Goal: Navigation & Orientation: Find specific page/section

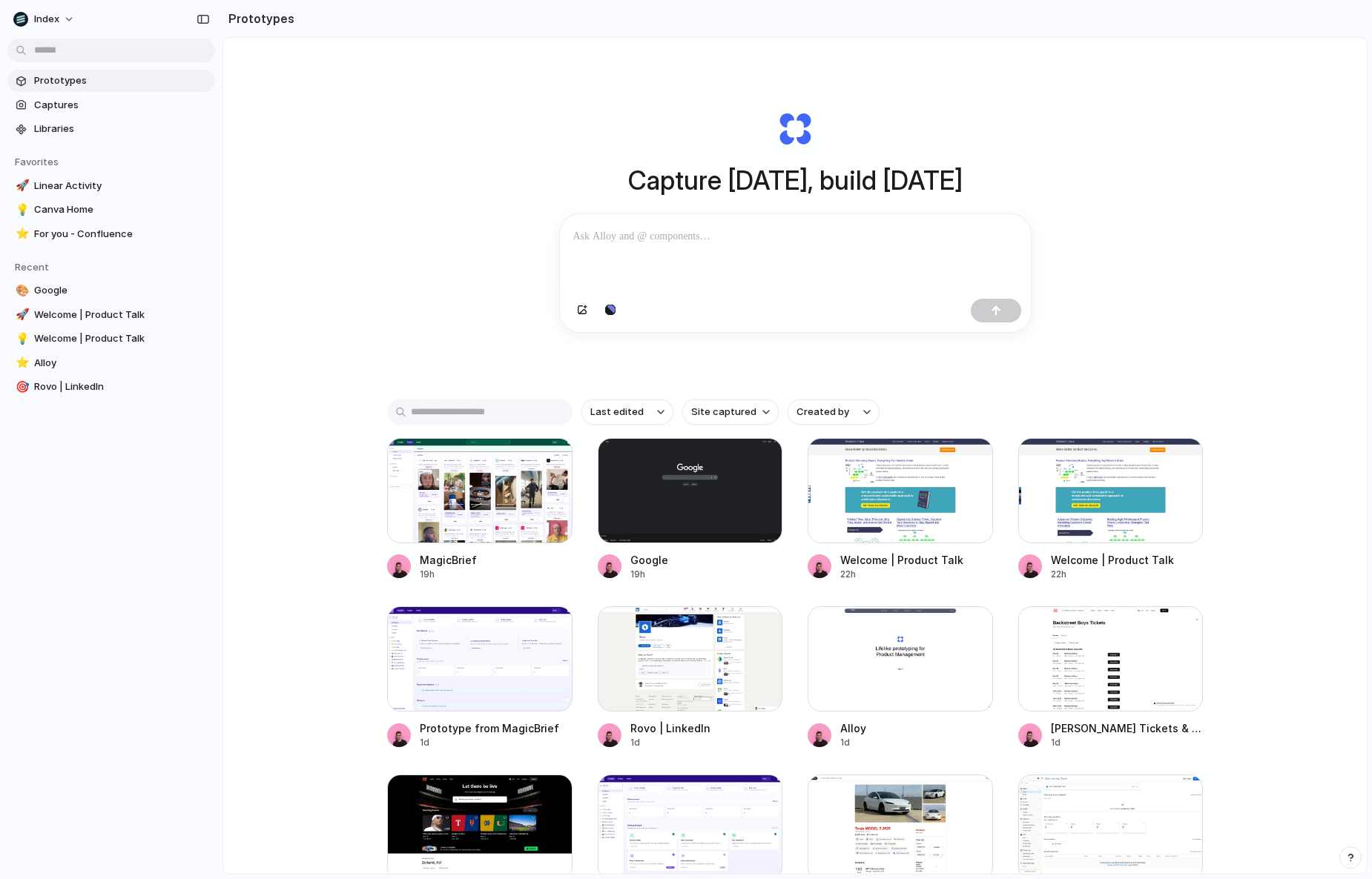
click at [447, 214] on div "Capture today, build tomorrow Clone web app Clone screenshot Start from existin…" at bounding box center [795, 495] width 1144 height 915
click at [602, 322] on button "button" at bounding box center [610, 311] width 26 height 24
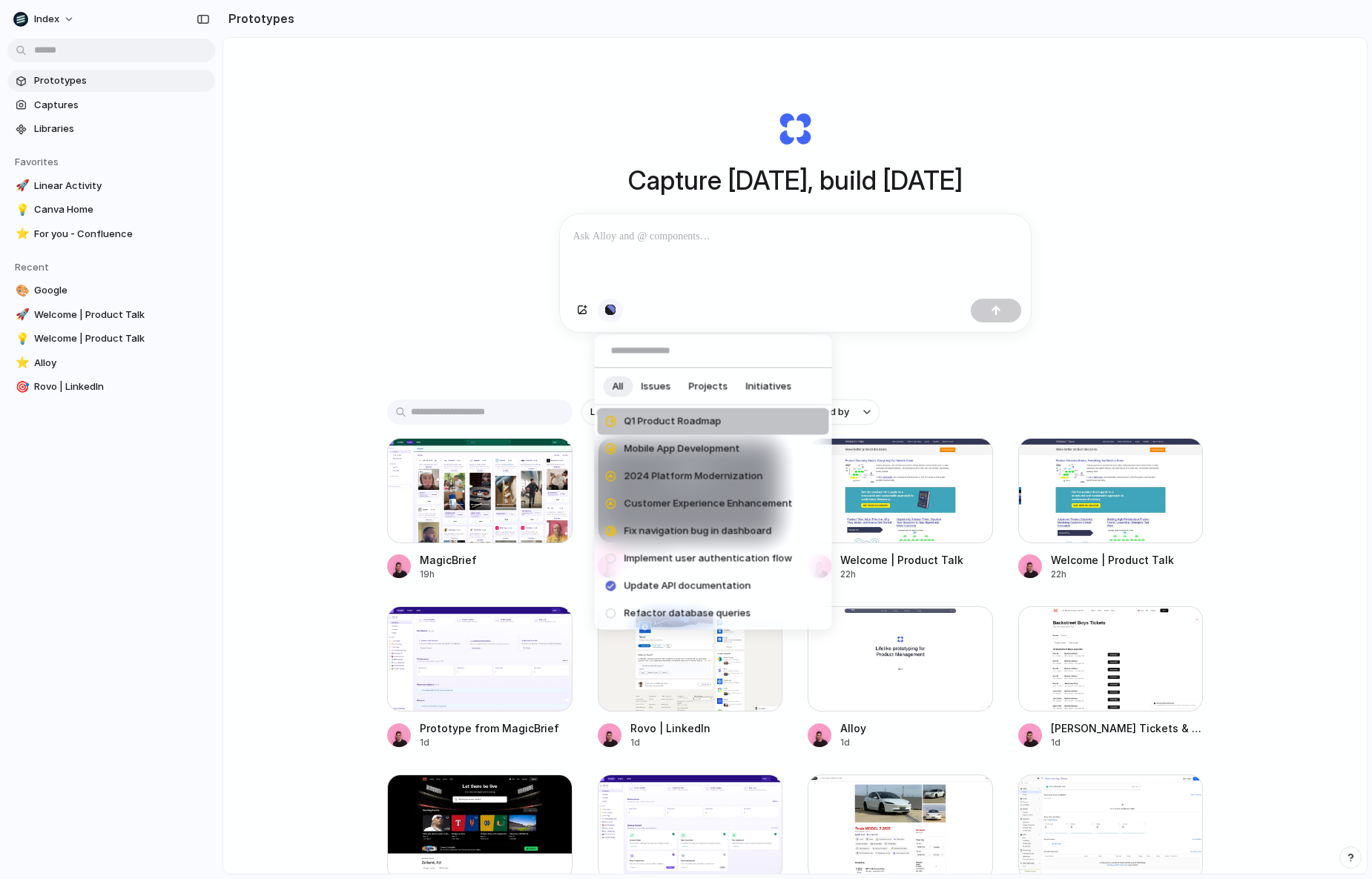
click at [602, 322] on div "All Issues Projects Initiatives Q1 Product Roadmap Mobile App Development 2024 …" at bounding box center [686, 440] width 1372 height 879
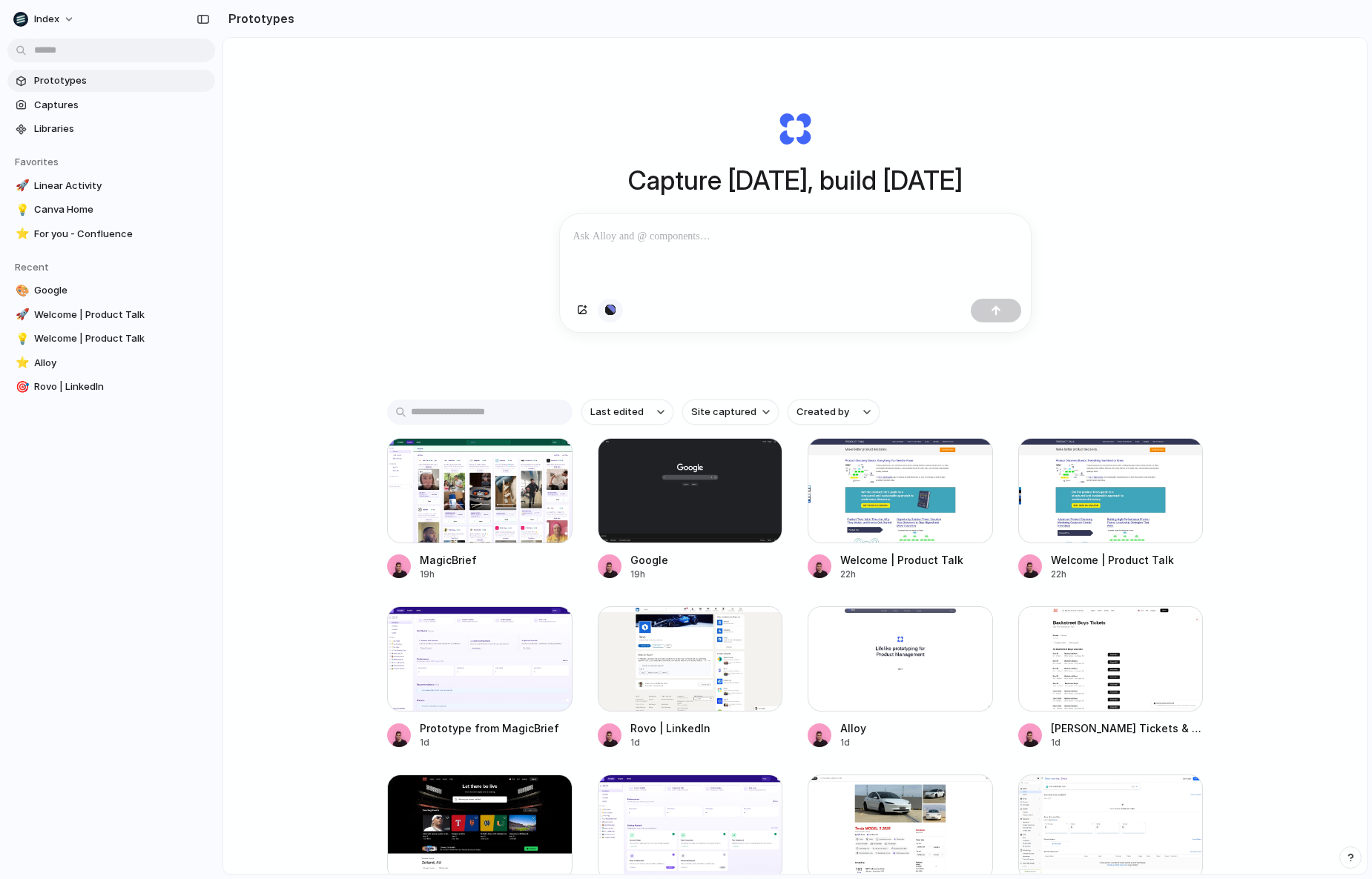
click at [602, 322] on button "button" at bounding box center [610, 311] width 26 height 24
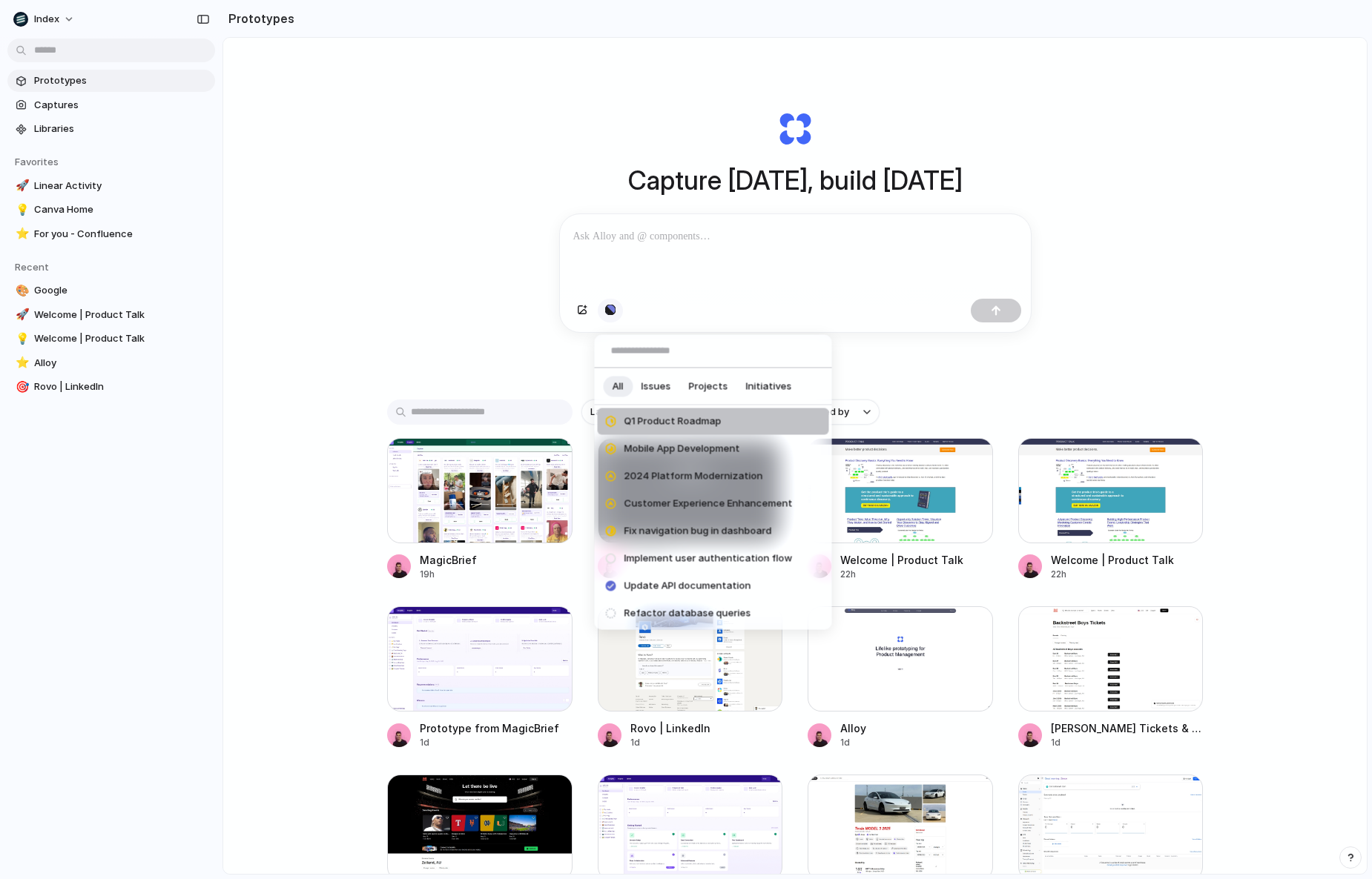
click at [602, 322] on div "All Issues Projects Initiatives Q1 Product Roadmap Mobile App Development 2024 …" at bounding box center [686, 440] width 1372 height 879
